Goal: Understand process/instructions

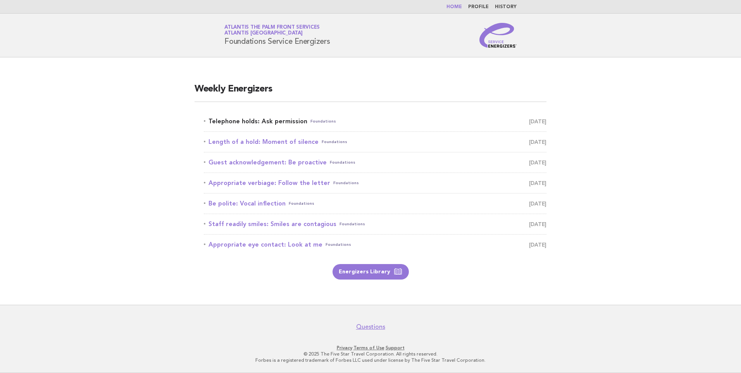
click at [258, 124] on link "Telephone holds: Ask permission Foundations August 20" at bounding box center [375, 121] width 343 height 11
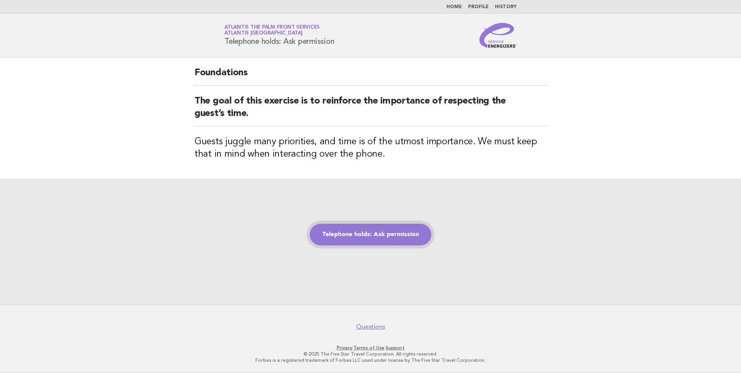
click at [382, 239] on link "Telephone holds: Ask permission" at bounding box center [371, 235] width 122 height 22
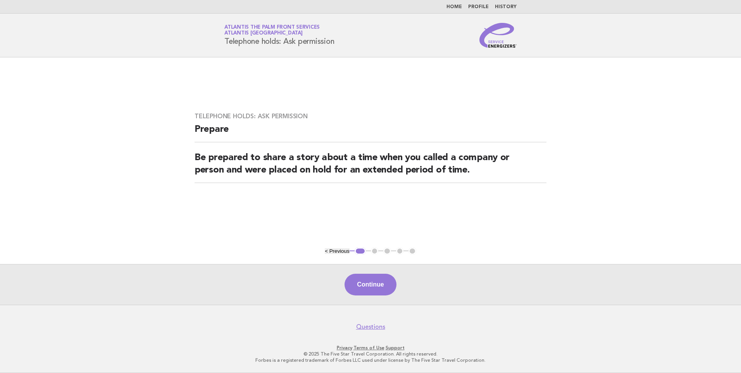
drag, startPoint x: 378, startPoint y: 282, endPoint x: 373, endPoint y: 279, distance: 6.5
click at [379, 283] on button "Continue" at bounding box center [371, 285] width 52 height 22
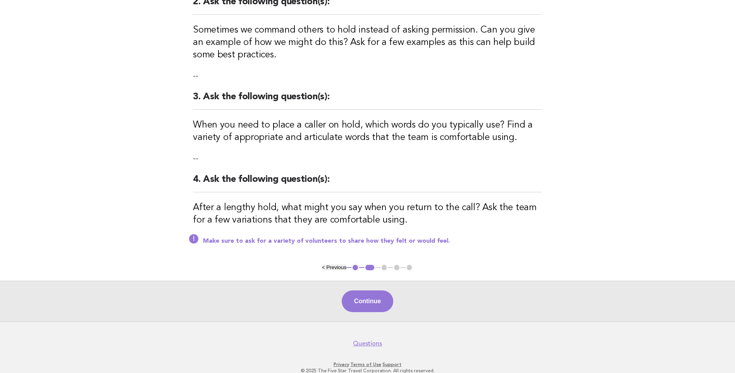
scroll to position [221, 0]
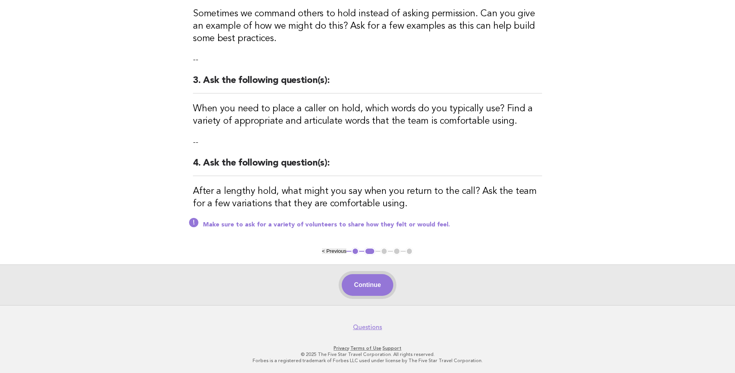
click at [360, 283] on button "Continue" at bounding box center [368, 285] width 52 height 22
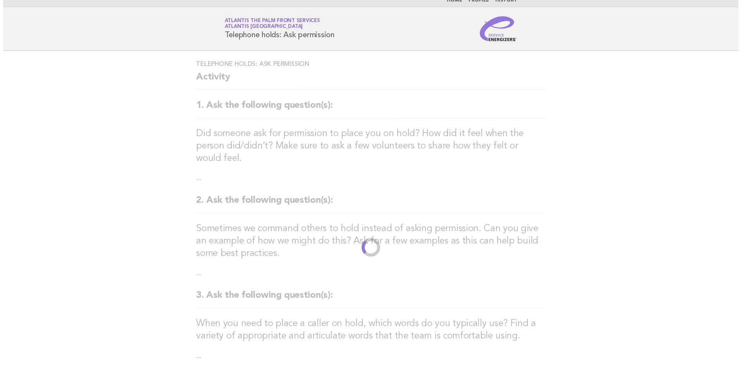
scroll to position [0, 0]
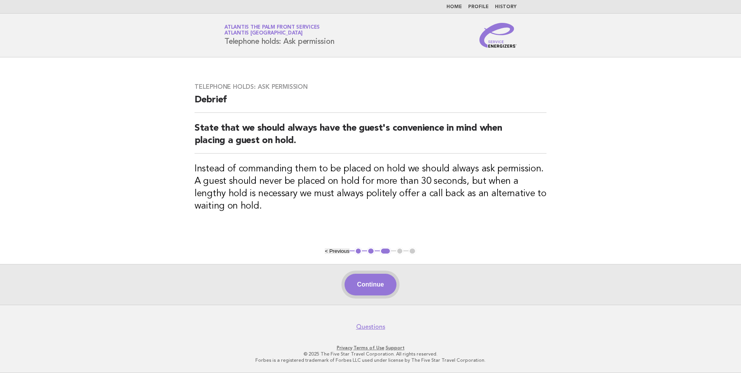
click at [374, 284] on button "Continue" at bounding box center [371, 285] width 52 height 22
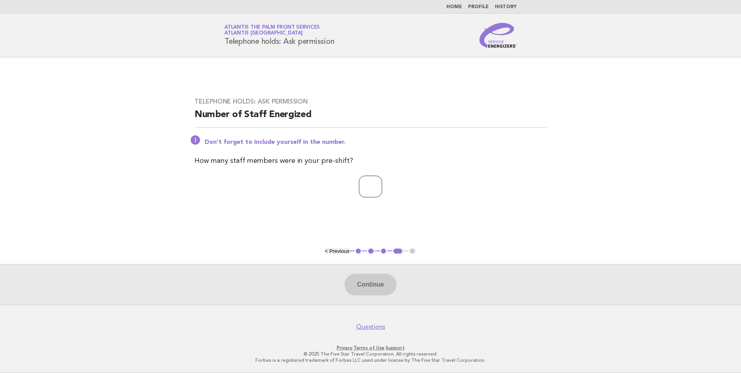
click at [377, 184] on input "number" at bounding box center [370, 187] width 23 height 22
type input "*"
click at [374, 290] on button "Continue" at bounding box center [371, 285] width 52 height 22
